Goal: Information Seeking & Learning: Learn about a topic

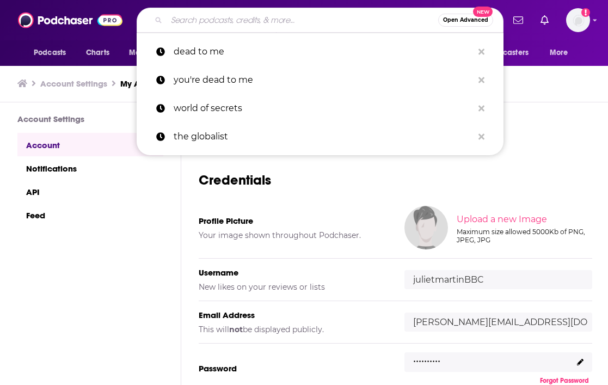
click at [266, 13] on input "Search podcasts, credits, & more..." at bounding box center [303, 19] width 272 height 17
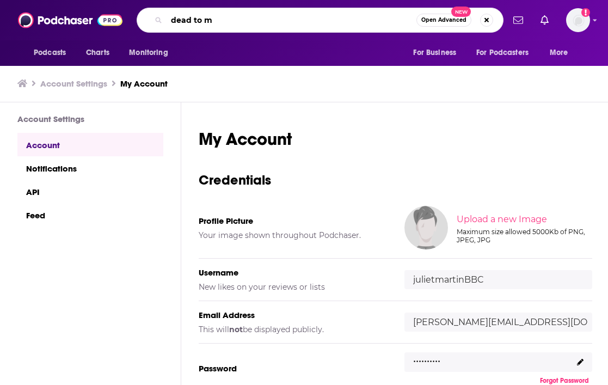
type input "dead to me"
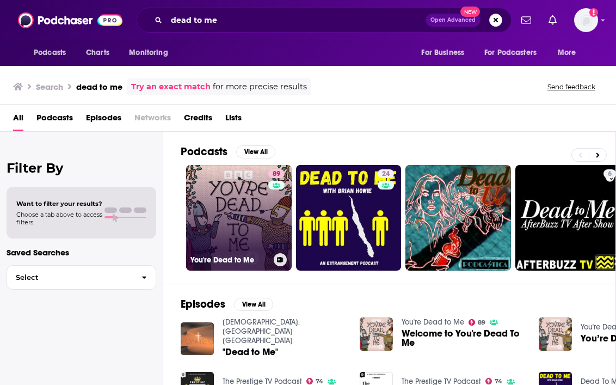
click at [229, 234] on link "89 You're Dead to Me" at bounding box center [239, 218] width 106 height 106
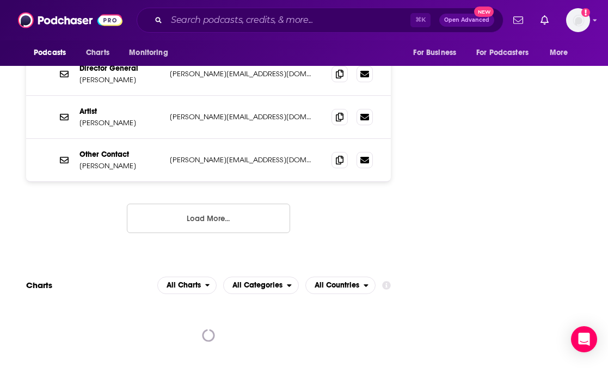
scroll to position [1507, 0]
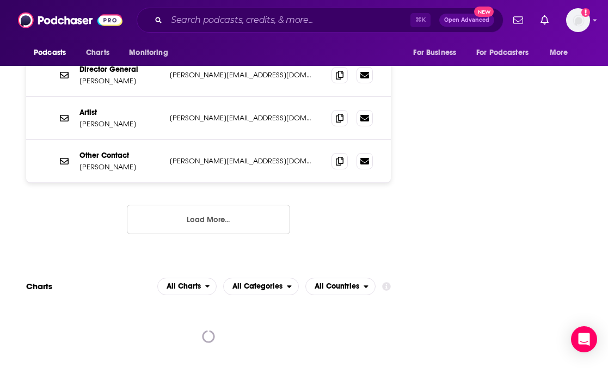
click at [199, 304] on div at bounding box center [208, 336] width 365 height 65
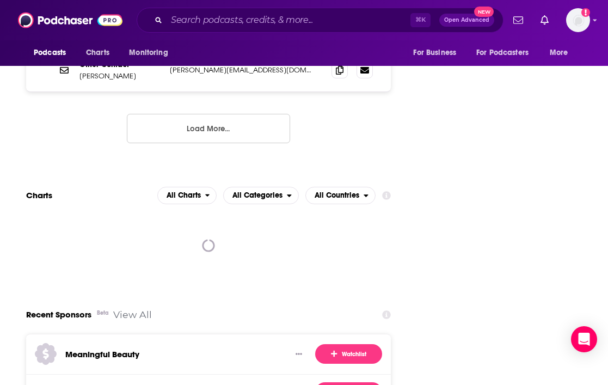
scroll to position [1599, 0]
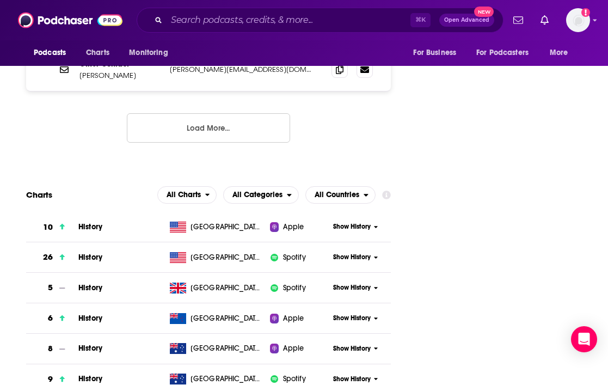
click at [346, 222] on span "Show History" at bounding box center [352, 226] width 38 height 9
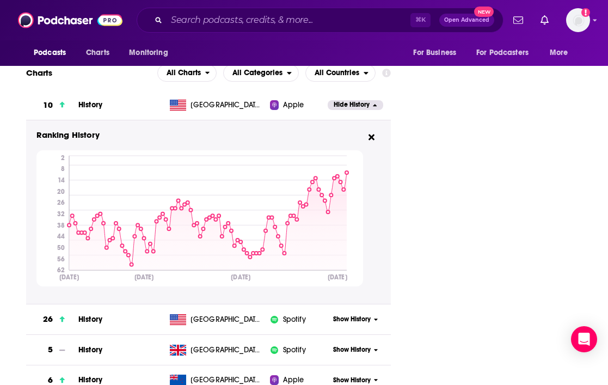
scroll to position [1724, 0]
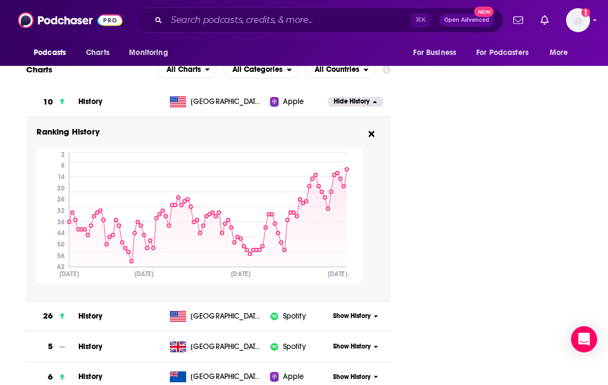
click at [356, 311] on span "Show History" at bounding box center [352, 315] width 38 height 9
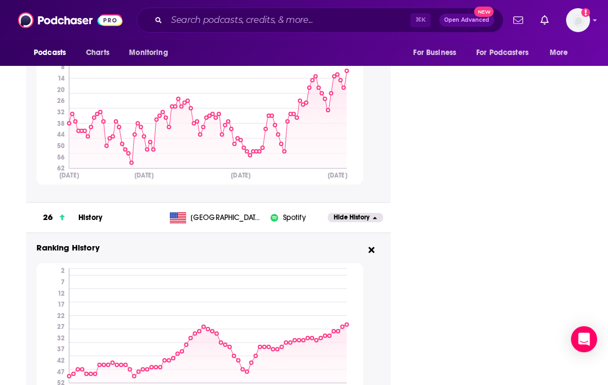
scroll to position [1825, 0]
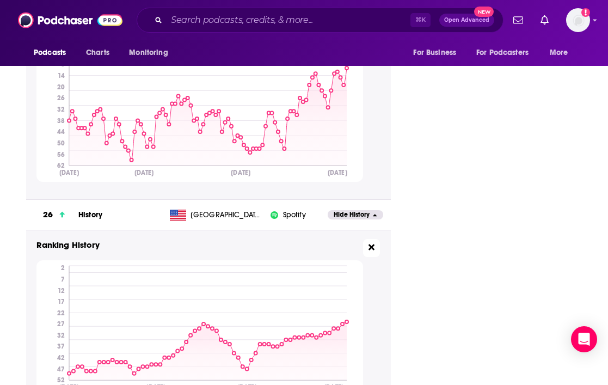
click at [372, 244] on icon at bounding box center [372, 247] width 6 height 6
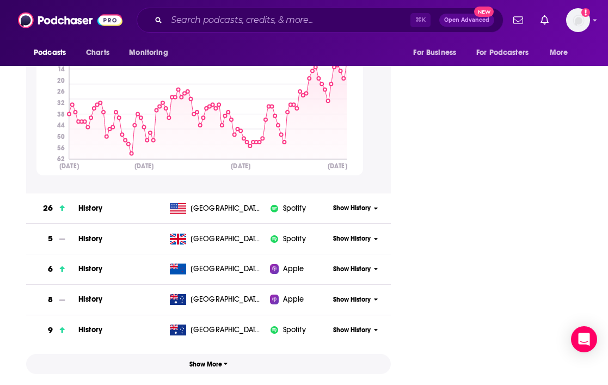
scroll to position [1827, 0]
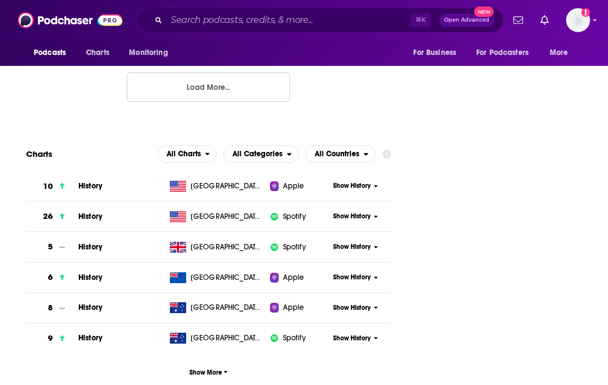
scroll to position [1636, 0]
